Goal: Navigation & Orientation: Go to known website

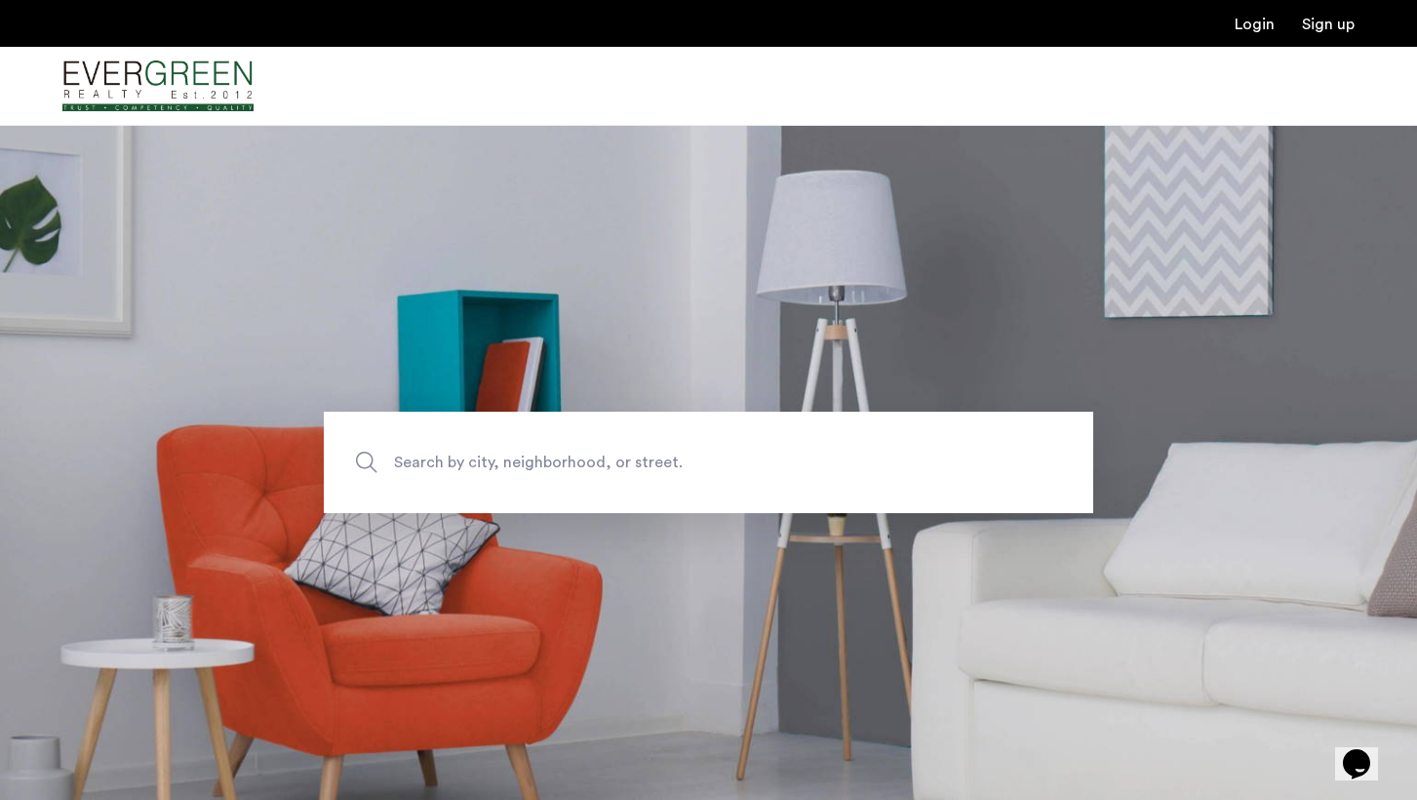
click at [178, 96] on img "Cazamio Logo" at bounding box center [157, 86] width 191 height 73
click at [168, 103] on img "Cazamio Logo" at bounding box center [157, 86] width 191 height 73
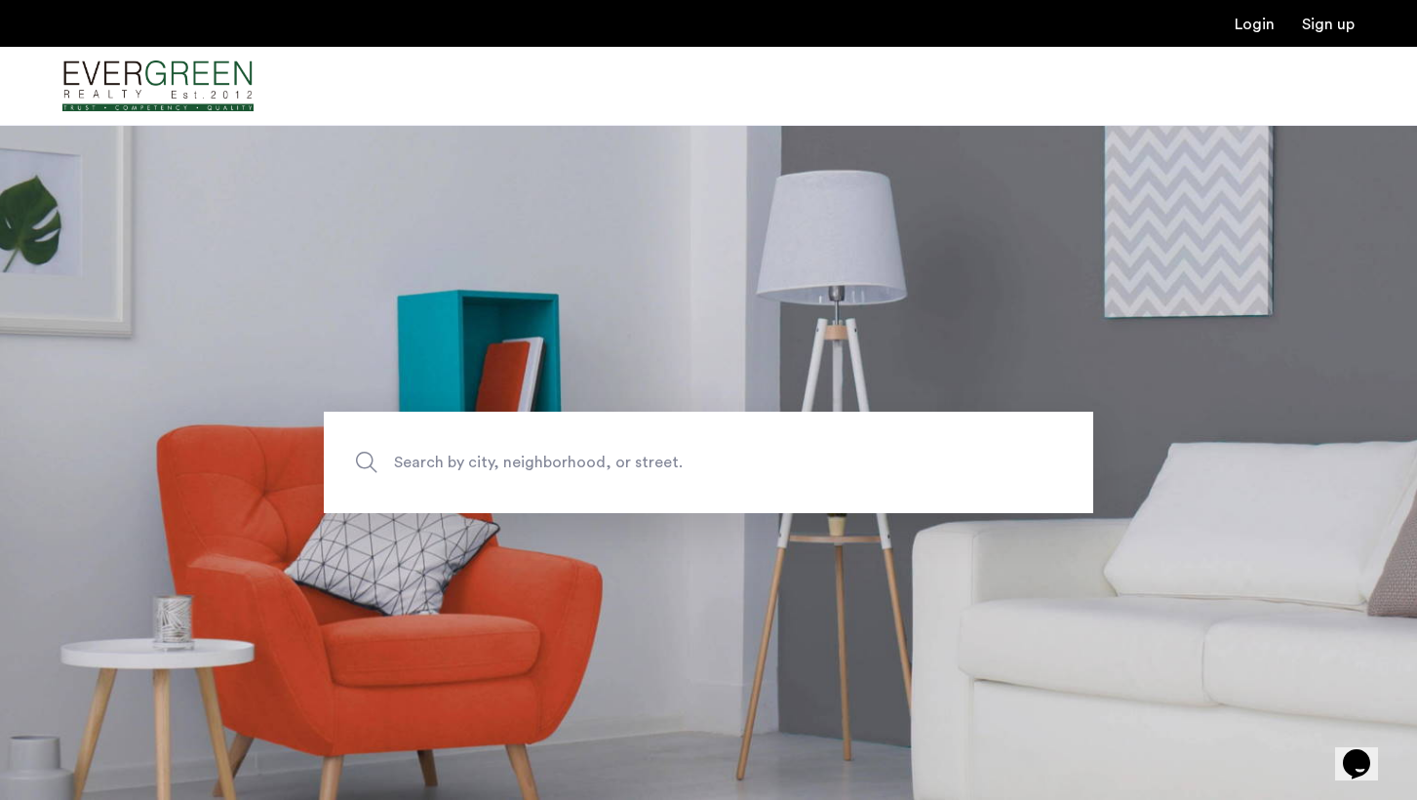
click at [171, 87] on img "Cazamio Logo" at bounding box center [157, 86] width 191 height 73
click at [241, 110] on img "Cazamio Logo" at bounding box center [157, 86] width 191 height 73
